Goal: Task Accomplishment & Management: Manage account settings

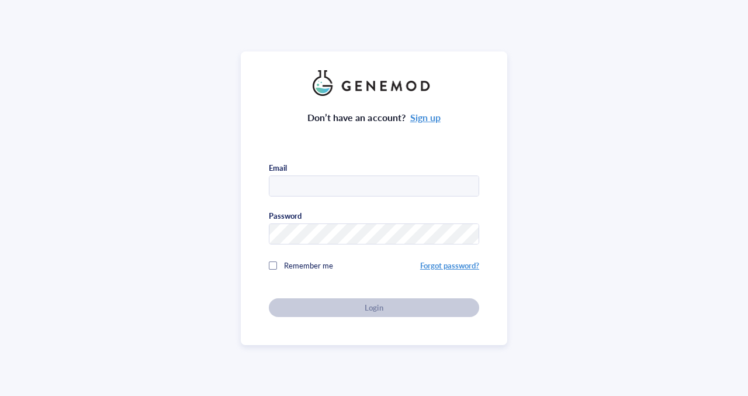
type input "[EMAIL_ADDRESS][DOMAIN_NAME]"
click at [306, 265] on span "Remember me" at bounding box center [308, 265] width 49 height 11
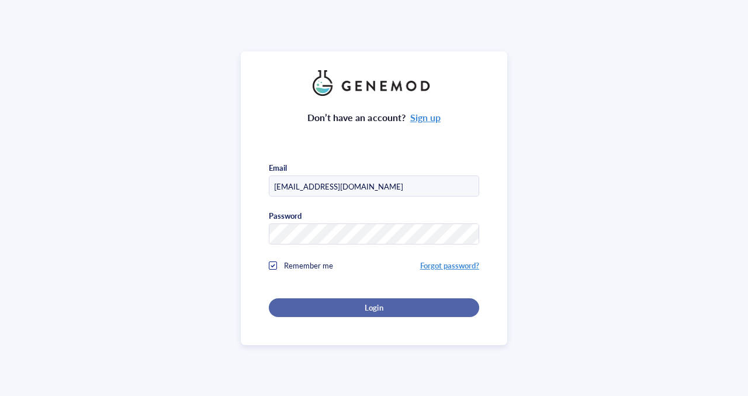
click at [309, 302] on div "Login" at bounding box center [374, 307] width 173 height 11
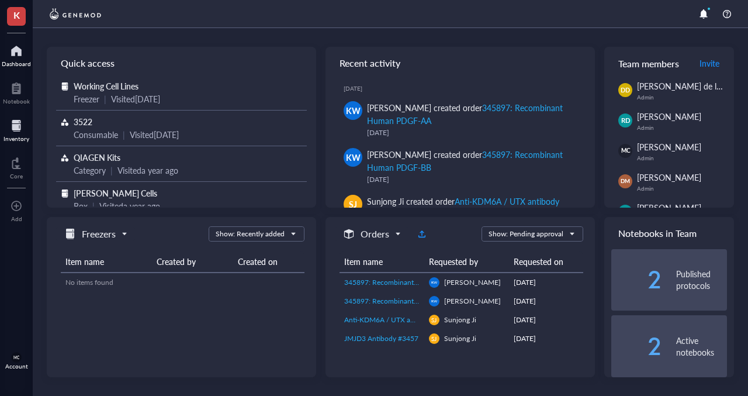
click at [20, 134] on div at bounding box center [17, 125] width 26 height 19
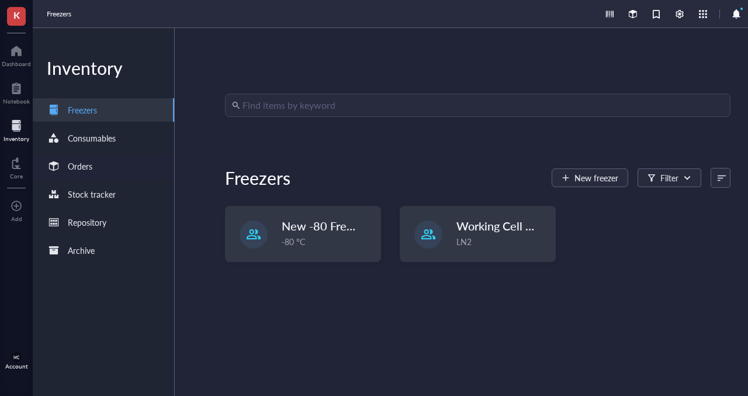
click at [113, 164] on div "Orders" at bounding box center [103, 165] width 141 height 23
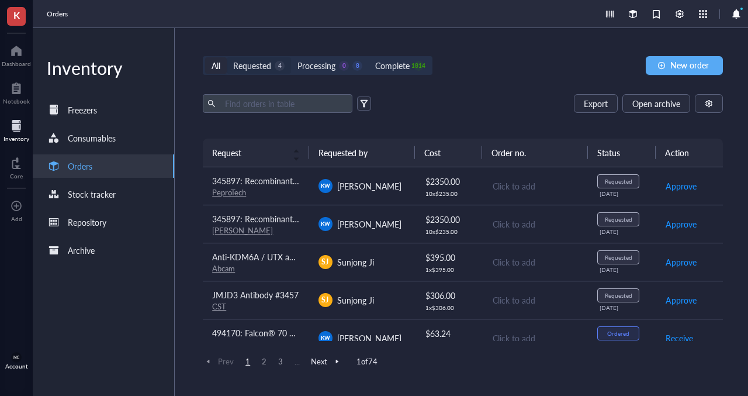
click at [273, 58] on div "Requested 4" at bounding box center [259, 65] width 64 height 16
click at [227, 57] on input "Requested 4" at bounding box center [227, 57] width 0 height 0
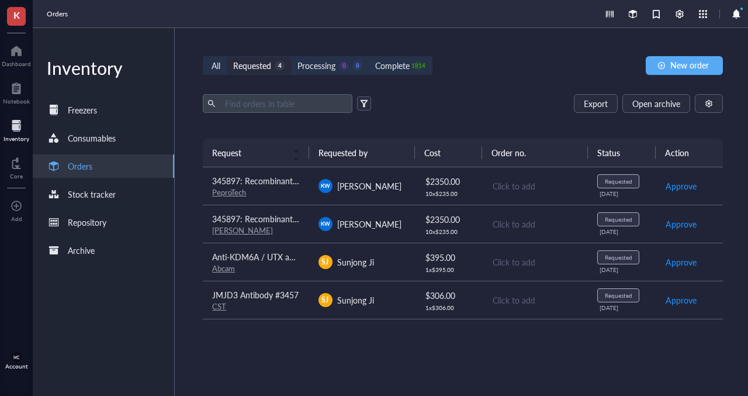
click at [271, 226] on div "Fisher" at bounding box center [255, 230] width 87 height 11
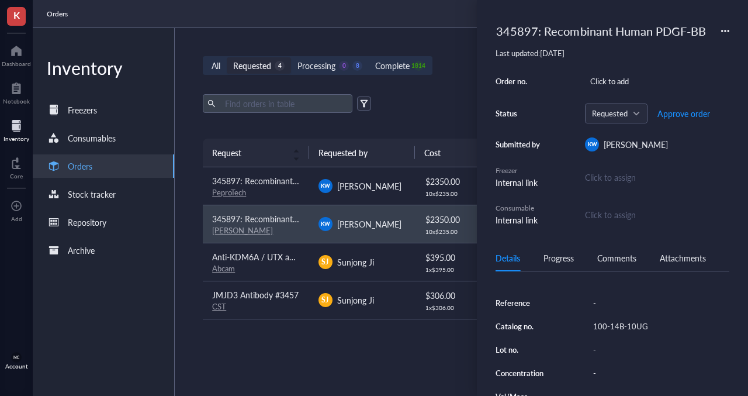
scroll to position [164, 0]
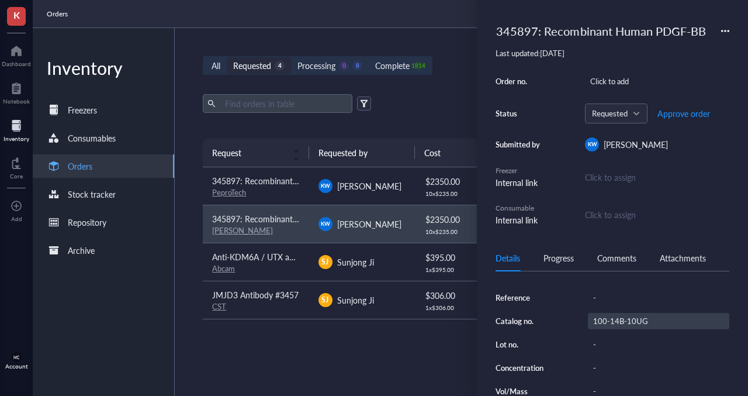
click at [622, 329] on div "100-14B-10UG" at bounding box center [658, 321] width 141 height 16
click at [619, 329] on input "100-14B-10UG" at bounding box center [621, 320] width 65 height 15
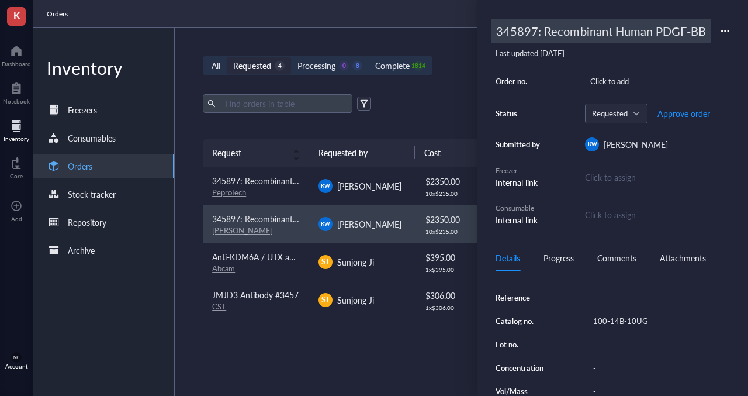
click at [534, 22] on div "345897: Recombinant Human PDGF-BB" at bounding box center [601, 31] width 220 height 25
drag, startPoint x: 537, startPoint y: 33, endPoint x: 486, endPoint y: 36, distance: 51.0
click at [487, 36] on div "345897: Recombinant Human PDGF-BB Last updated: August 22, 2025 Order no. Click…" at bounding box center [612, 198] width 271 height 396
type input "494170: Recombinant Human PDGF-BB"
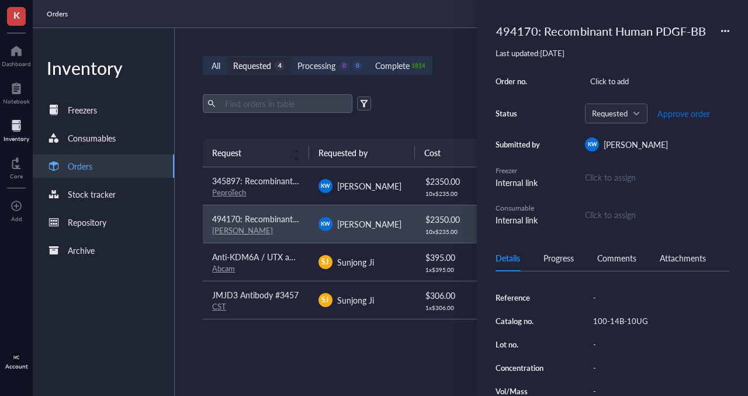
click at [682, 115] on span "Approve order" at bounding box center [684, 113] width 53 height 9
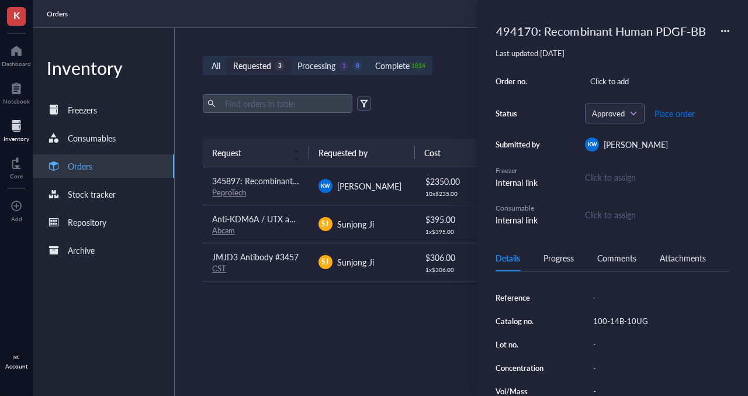
click at [682, 115] on span "Place order" at bounding box center [675, 113] width 40 height 9
click at [363, 191] on div "Kelsey Wink" at bounding box center [369, 185] width 64 height 13
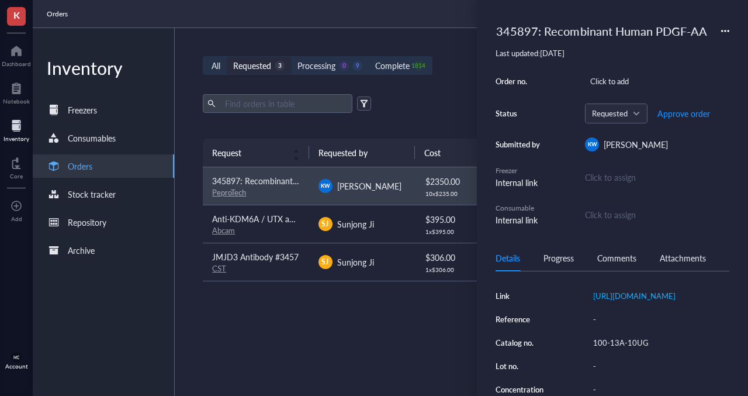
scroll to position [143, 0]
click at [625, 350] on div "100-13A-10UG" at bounding box center [658, 342] width 141 height 16
click at [625, 350] on input "100-13A-10UG" at bounding box center [621, 341] width 65 height 15
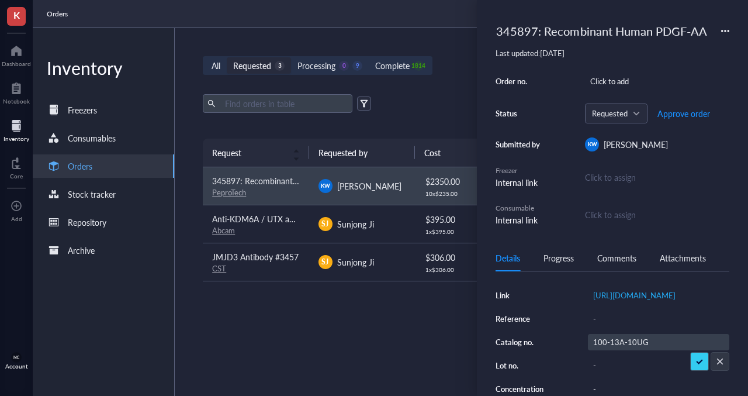
click at [625, 350] on input "100-13A-10UG" at bounding box center [621, 341] width 65 height 15
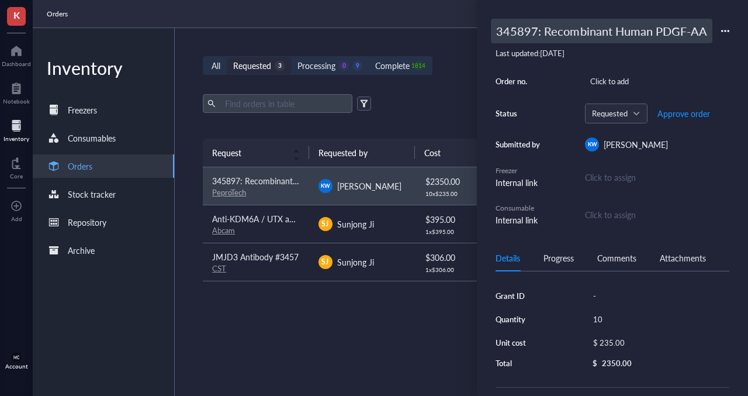
click at [523, 23] on div "345897: Recombinant Human PDGF-AA" at bounding box center [602, 31] width 222 height 25
drag, startPoint x: 537, startPoint y: 34, endPoint x: 479, endPoint y: 31, distance: 58.0
click at [479, 31] on div "345897: Recombinant Human PDGF-AA Last updated: August 22, 2025 Order no. Click…" at bounding box center [612, 198] width 271 height 396
type input "494170: Recombinant Human PDGF-AA"
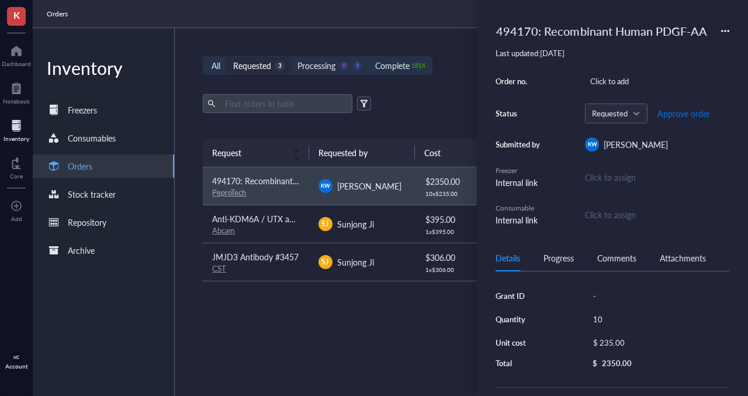
click at [675, 113] on span "Approve order" at bounding box center [684, 113] width 53 height 9
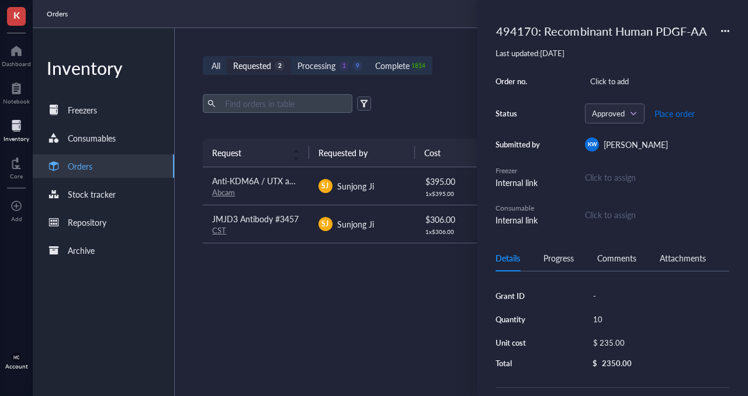
click at [675, 115] on span "Place order" at bounding box center [675, 113] width 40 height 9
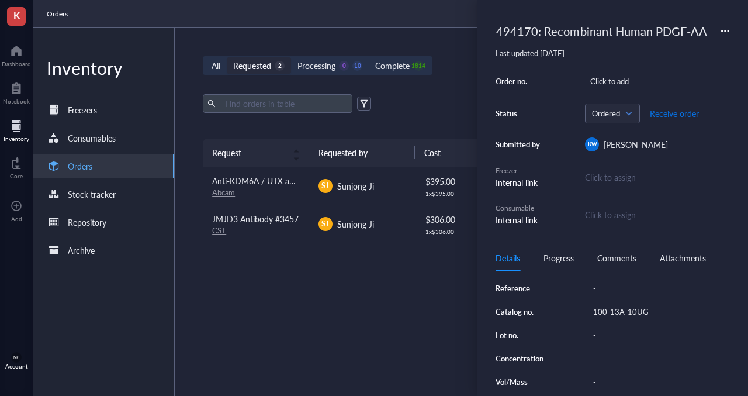
scroll to position [172, 0]
click at [606, 317] on div "100-13A-10UG" at bounding box center [658, 312] width 141 height 16
click at [606, 317] on input "100-13A-10UG" at bounding box center [621, 312] width 65 height 15
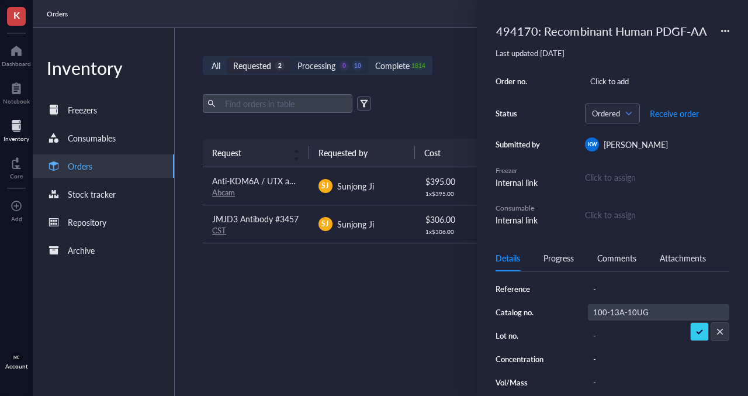
click at [332, 68] on div "Processing" at bounding box center [317, 65] width 38 height 13
click at [291, 57] on input "Processing 0 10" at bounding box center [291, 57] width 0 height 0
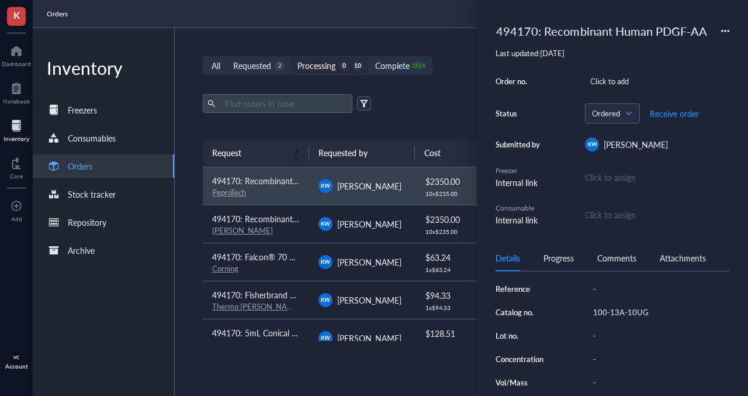
click at [296, 216] on span "494170: Recombinant Human PDGF-BB" at bounding box center [285, 219] width 147 height 12
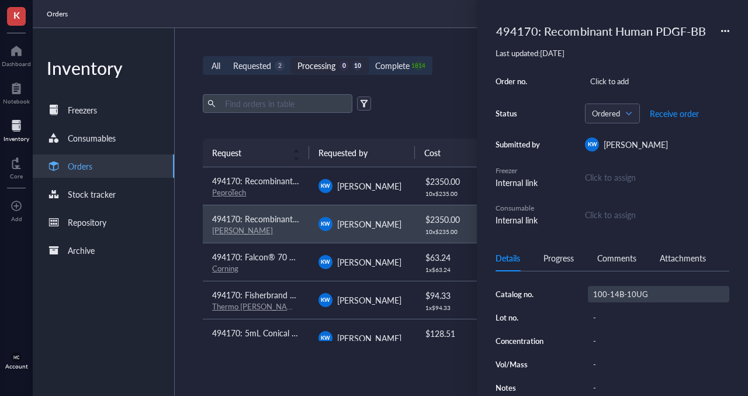
click at [613, 293] on div "100-14B-10UG" at bounding box center [658, 294] width 141 height 16
click at [607, 295] on input "100-14B-10UG" at bounding box center [621, 293] width 65 height 15
click at [259, 59] on div "Requested" at bounding box center [252, 65] width 38 height 13
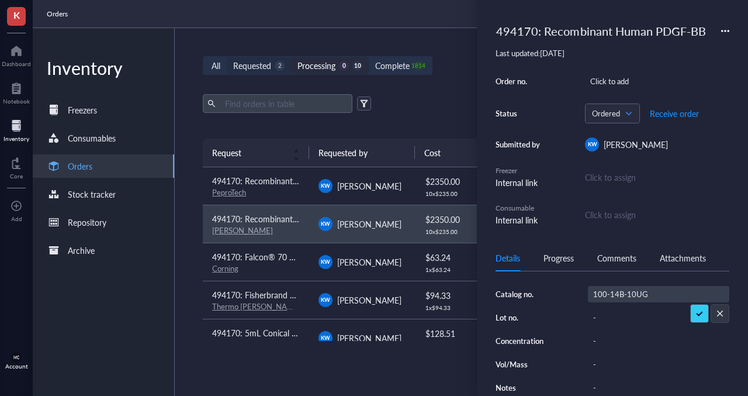
click at [227, 57] on input "Requested 2" at bounding box center [227, 57] width 0 height 0
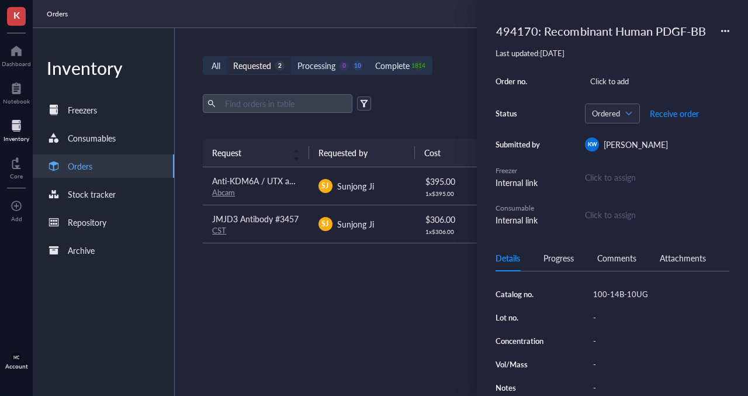
click at [303, 195] on td "Anti-KDM6A / UTX antibody Abcam" at bounding box center [256, 186] width 106 height 38
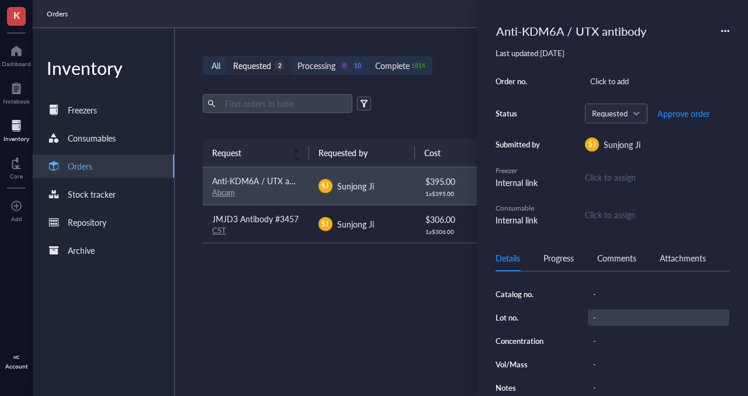
scroll to position [203, 0]
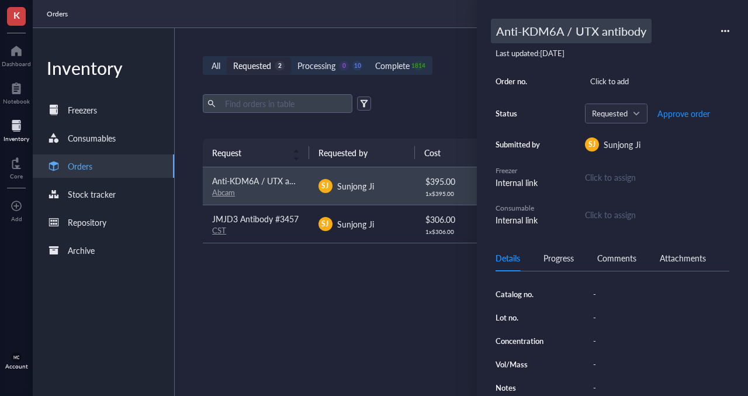
click at [540, 32] on div "Anti-KDM6A / UTX antibody" at bounding box center [571, 31] width 161 height 25
click at [531, 31] on input "Anti-KDM6A / UTX antibody" at bounding box center [586, 30] width 189 height 23
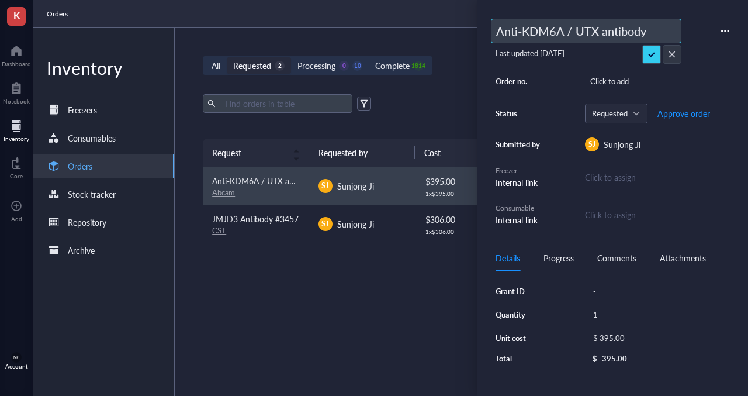
scroll to position [0, 0]
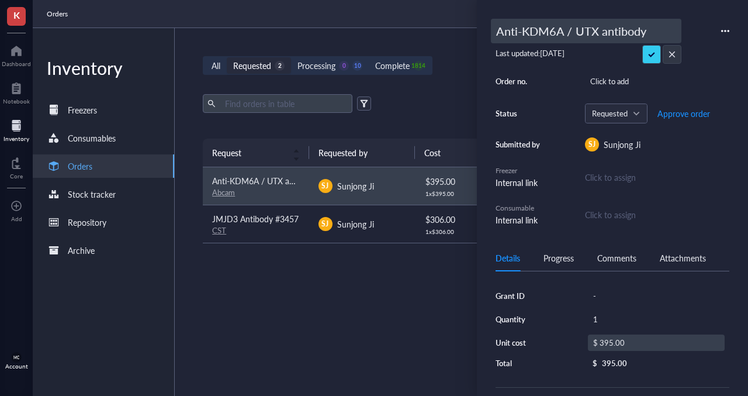
click at [630, 350] on div "$ 395.00" at bounding box center [656, 342] width 137 height 16
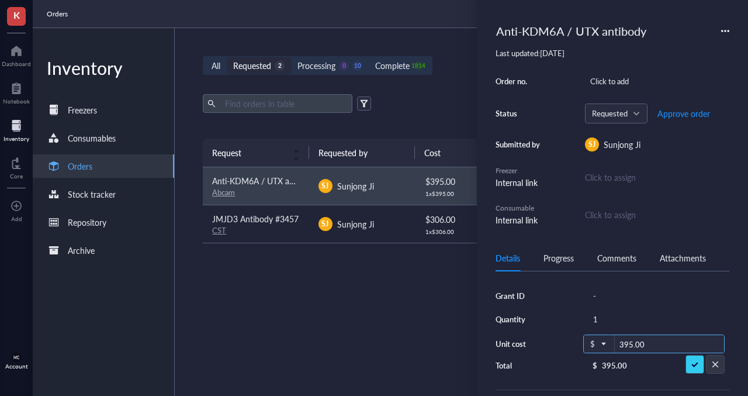
drag, startPoint x: 658, startPoint y: 348, endPoint x: 574, endPoint y: 348, distance: 83.6
click at [574, 348] on div "Grant ID - Quantity 1 Unit cost $ 395.00 Total $ 395.00" at bounding box center [613, 329] width 234 height 83
type input "383.15"
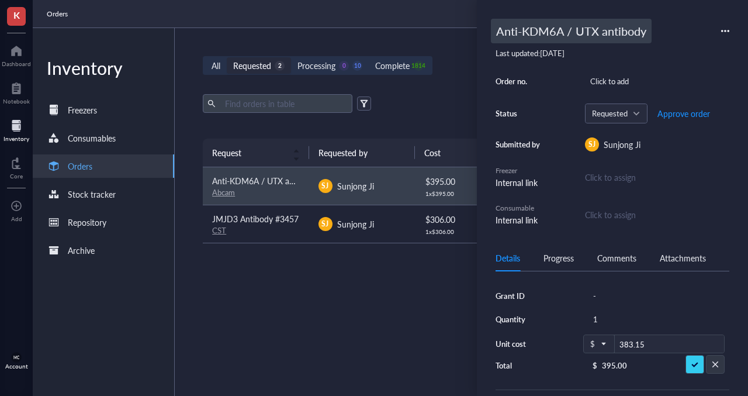
click at [500, 33] on div "Anti-KDM6A / UTX antibody" at bounding box center [571, 31] width 161 height 25
click at [494, 33] on input "Anti-KDM6A / UTX antibody" at bounding box center [586, 30] width 189 height 23
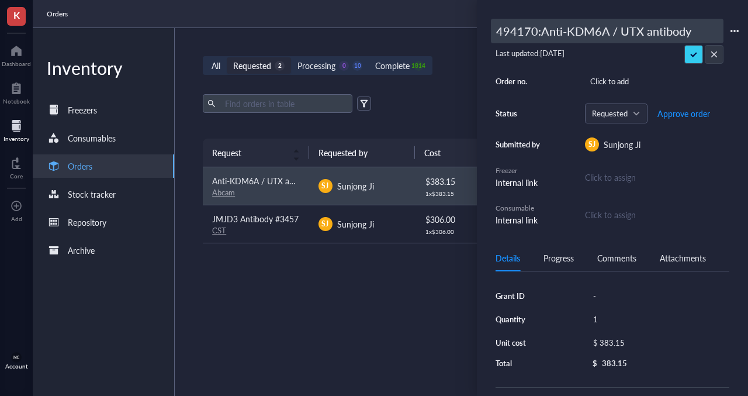
type input "494170: Anti-KDM6A / UTX antibody"
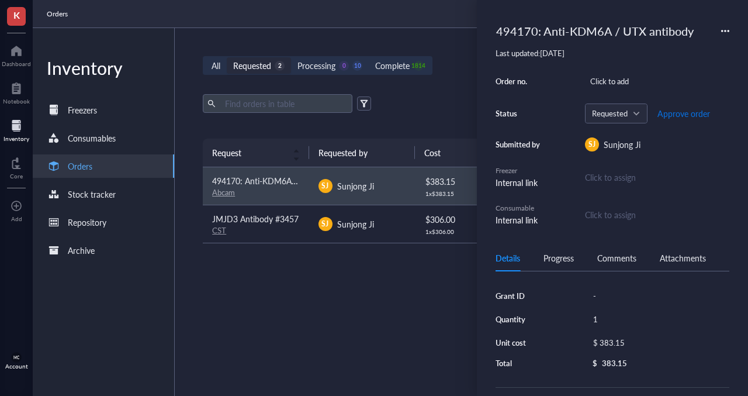
click at [684, 112] on span "Approve order" at bounding box center [684, 113] width 53 height 9
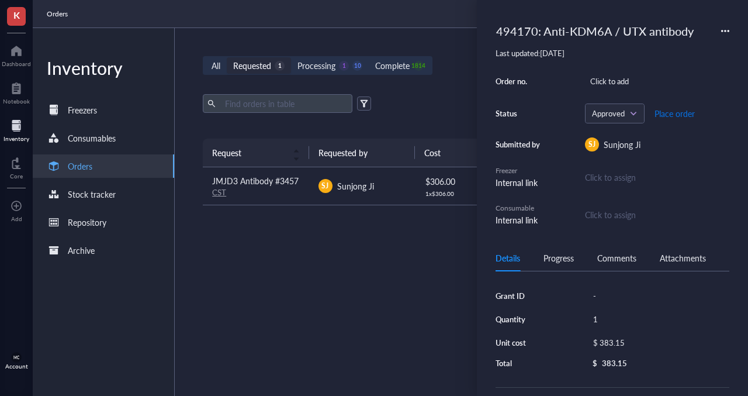
click at [684, 112] on span "Place order" at bounding box center [675, 113] width 40 height 9
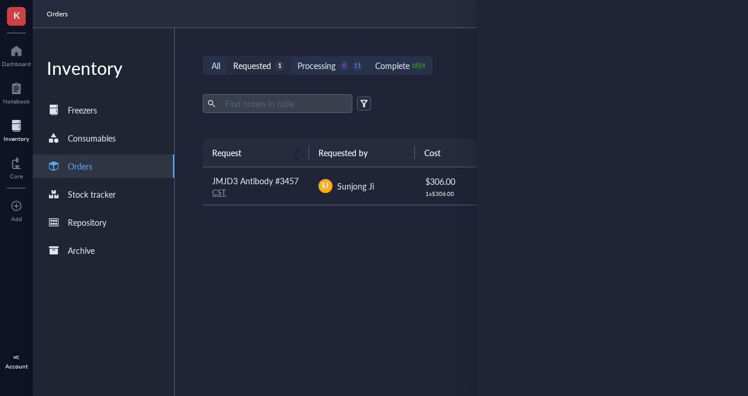
click at [368, 191] on div "Sunjong Ji" at bounding box center [355, 185] width 37 height 13
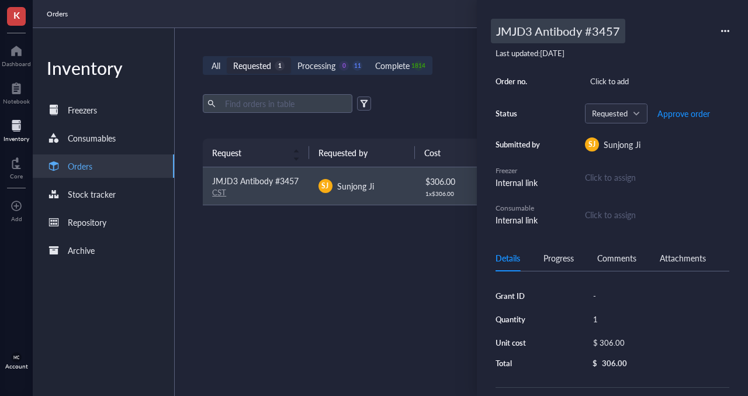
click at [600, 34] on div "JMJD3 Antibody #3457" at bounding box center [558, 31] width 134 height 25
click at [603, 35] on input "JMJD3 Antibody #3457" at bounding box center [569, 30] width 154 height 23
click at [634, 344] on div "$ 306.00" at bounding box center [656, 342] width 137 height 16
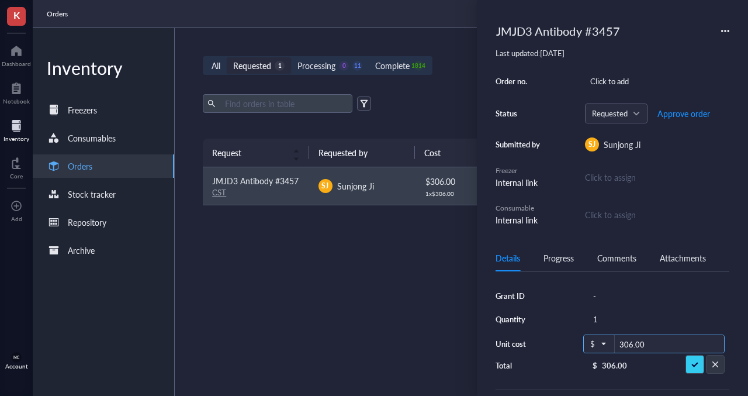
drag, startPoint x: 662, startPoint y: 344, endPoint x: 577, endPoint y: 339, distance: 85.5
click at [577, 339] on div "Grant ID - Quantity 1 Unit cost $ 306.00 Total $ 306.00" at bounding box center [613, 329] width 234 height 83
type input "290.70"
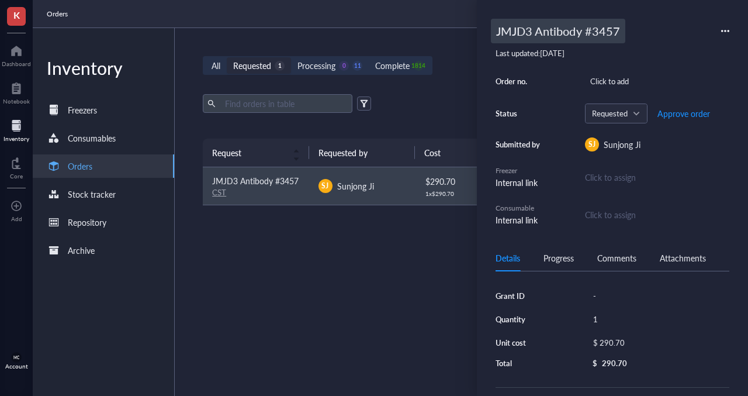
click at [512, 37] on div "JMJD3 Antibody #3457" at bounding box center [558, 31] width 134 height 25
click at [495, 33] on input "JMJD3 Antibody #3457" at bounding box center [569, 30] width 154 height 23
type input "494170: JMJD3 Antibody #3457"
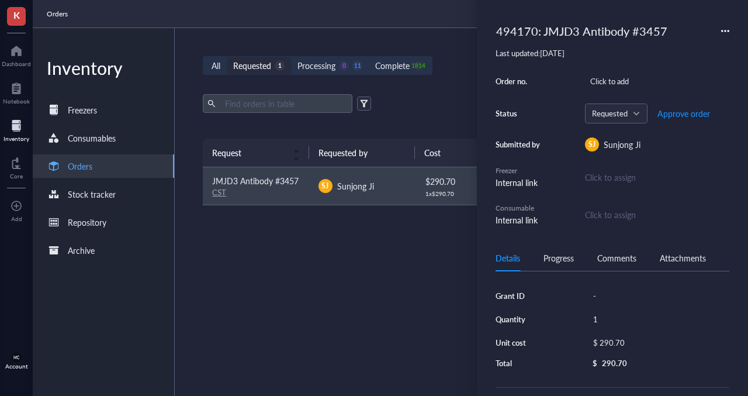
click at [684, 123] on div "Order no. Click to add Status Requested Approve order Submitted by SJ Sunjong J…" at bounding box center [613, 149] width 234 height 153
click at [678, 115] on span "Approve order" at bounding box center [684, 113] width 53 height 9
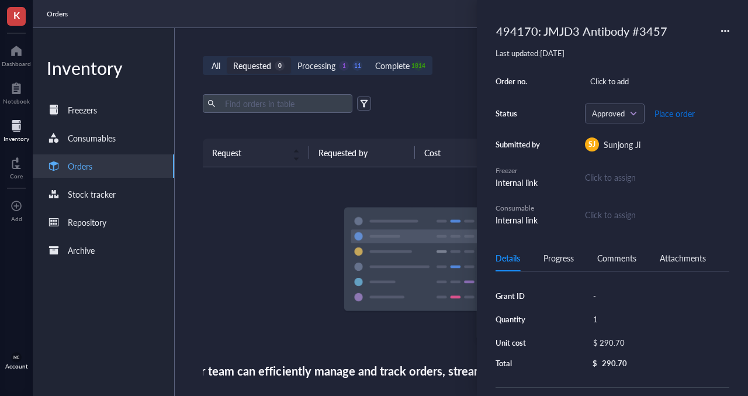
click at [664, 117] on span "Place order" at bounding box center [675, 113] width 40 height 9
click at [425, 100] on div "Export Open archive" at bounding box center [463, 103] width 520 height 19
